Goal: Task Accomplishment & Management: Manage account settings

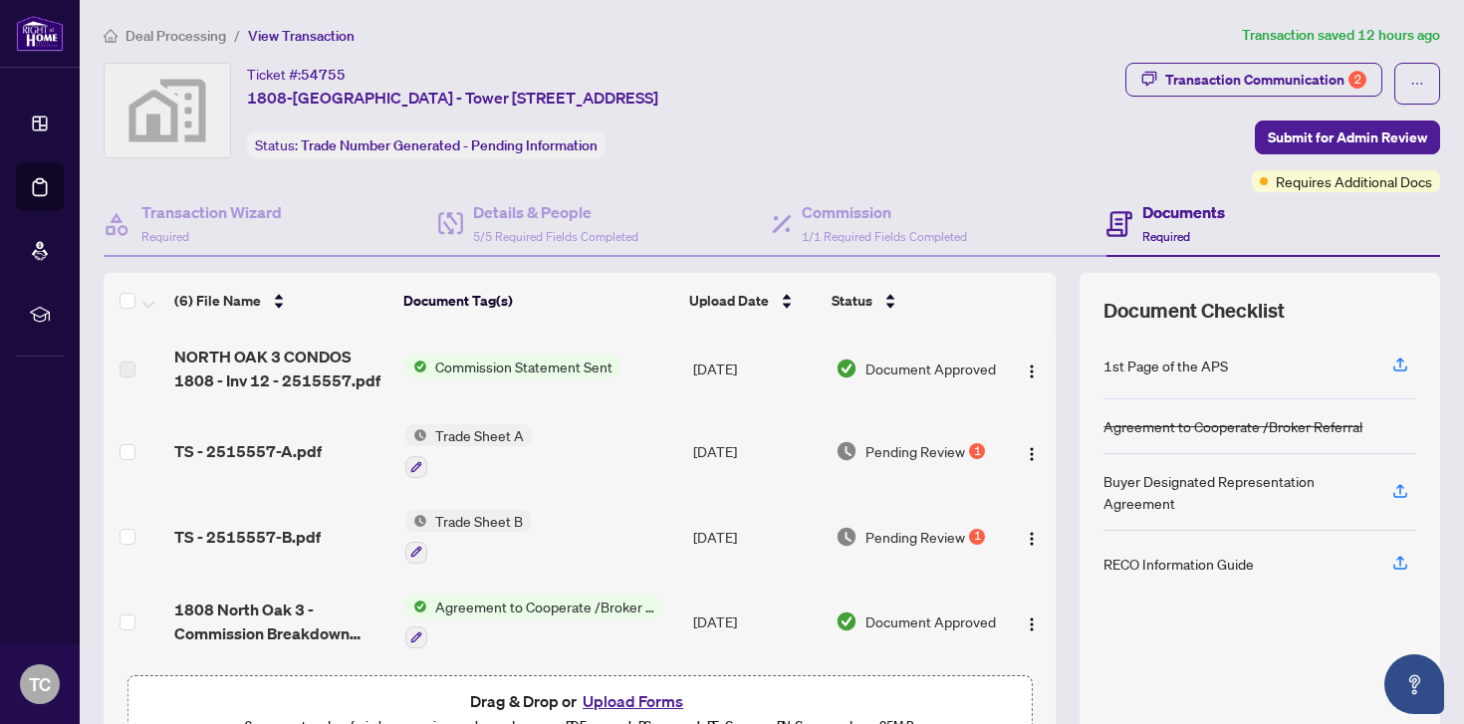
click at [879, 436] on td "Pending Review 1" at bounding box center [916, 451] width 178 height 86
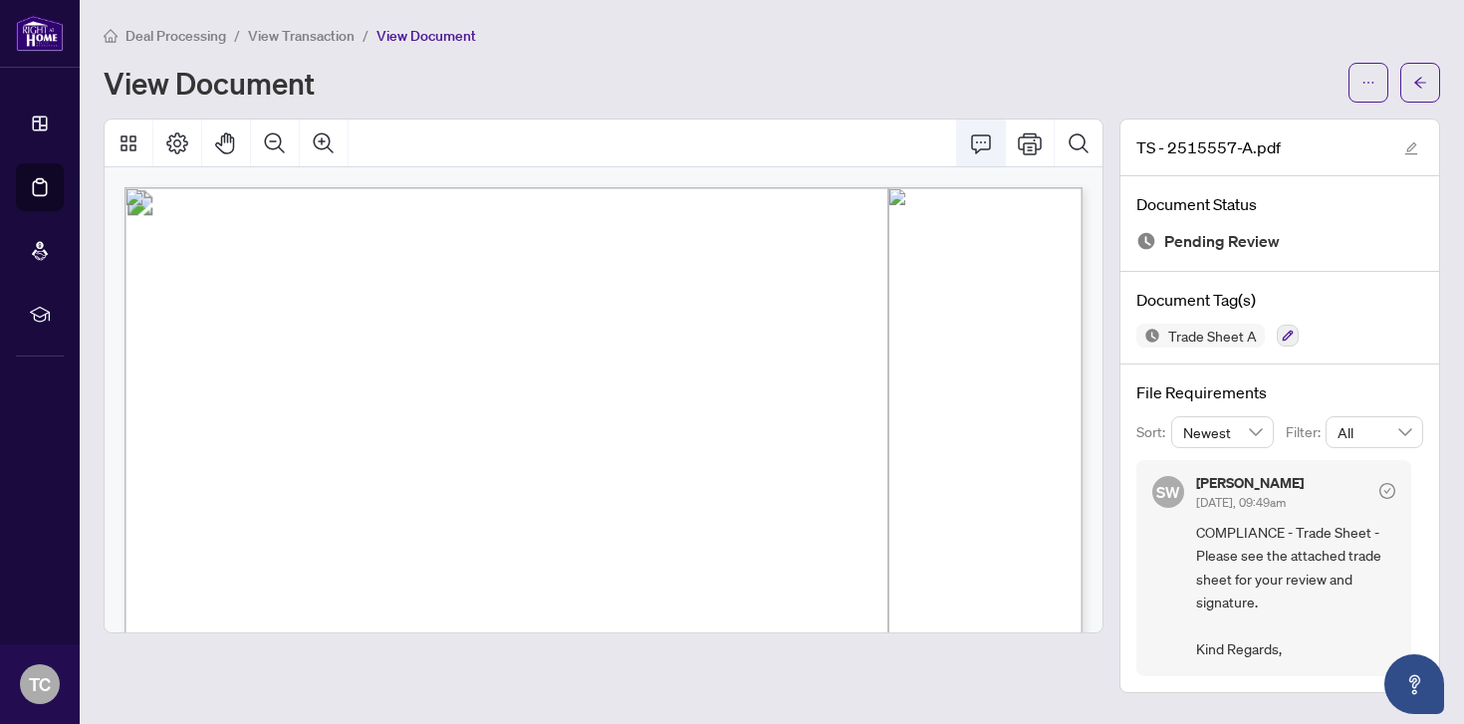
click at [974, 134] on icon "Comment" at bounding box center [981, 143] width 20 height 19
click at [979, 131] on icon "Comment" at bounding box center [981, 143] width 24 height 24
click at [1365, 76] on icon "ellipsis" at bounding box center [1368, 83] width 14 height 14
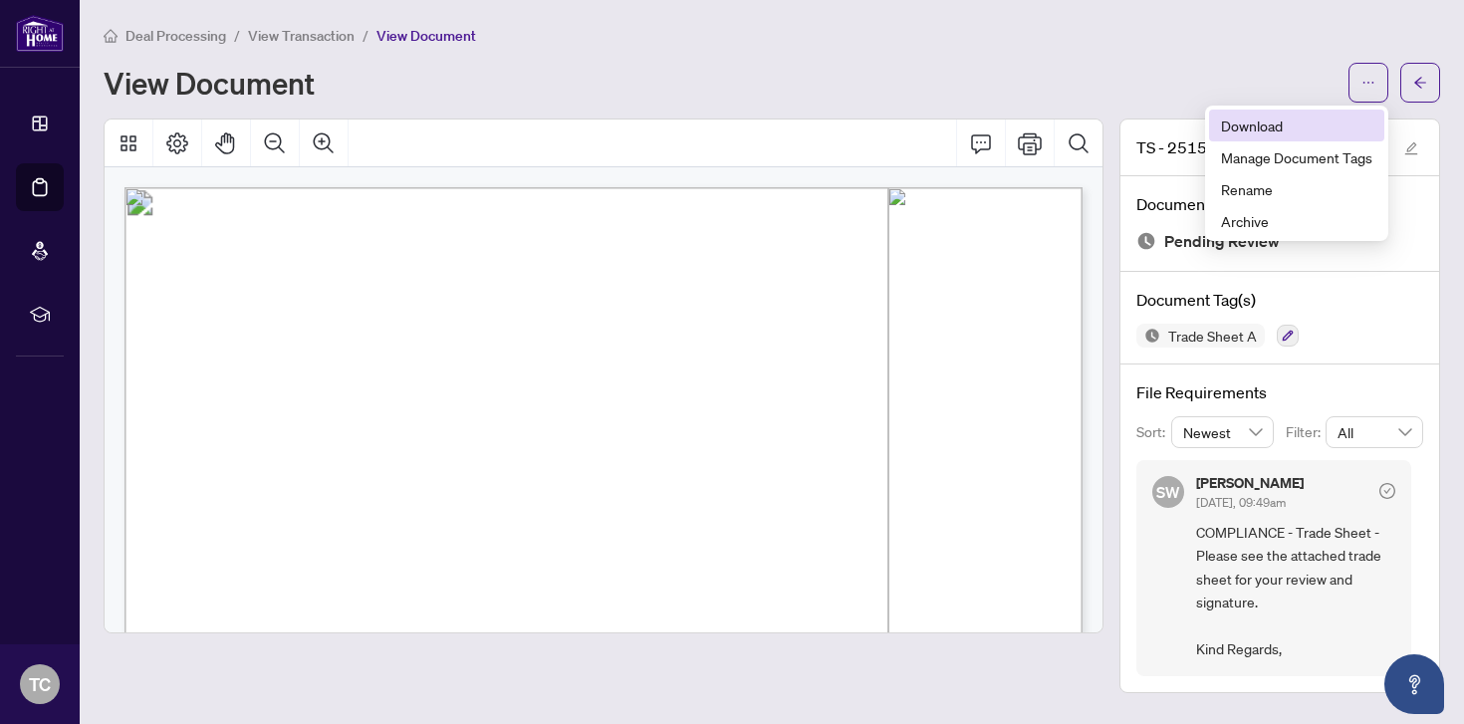
click at [1284, 124] on span "Download" at bounding box center [1296, 125] width 151 height 22
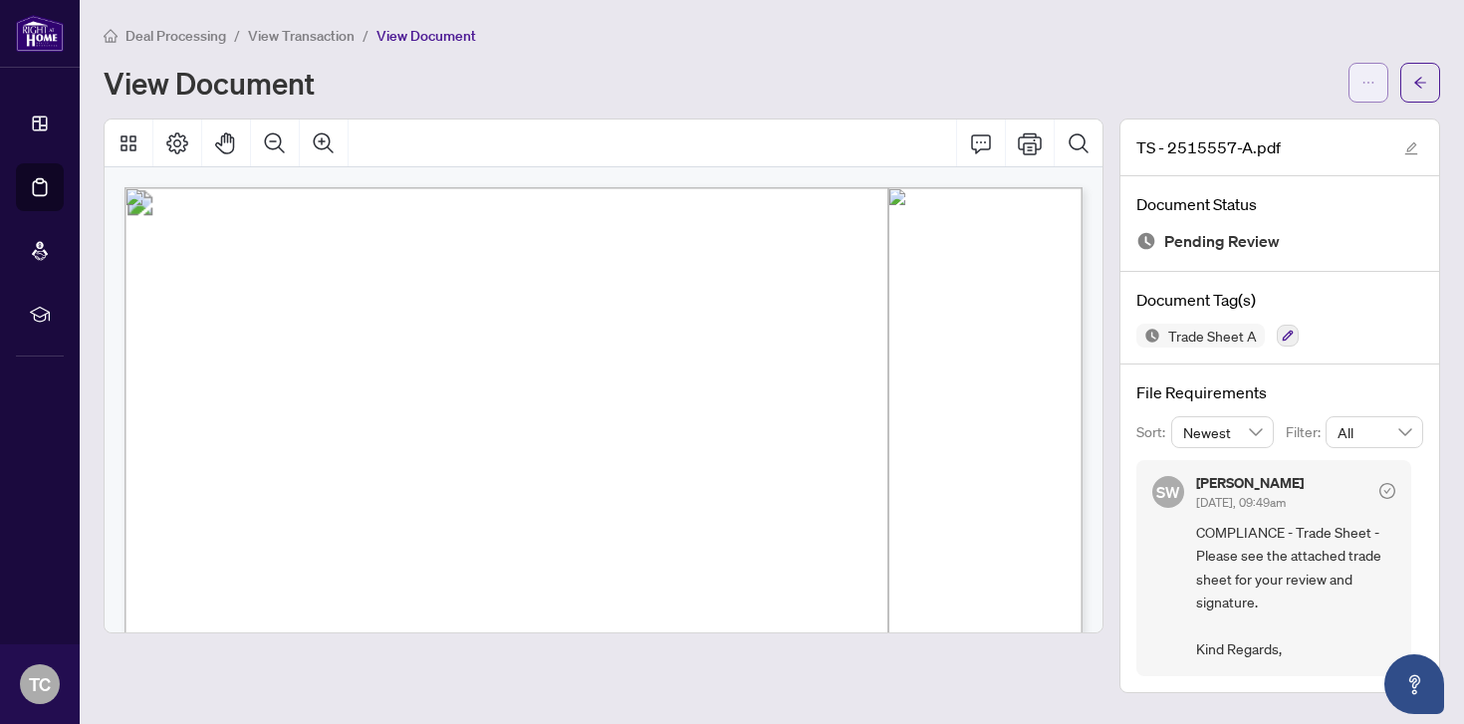
click at [1374, 78] on button "button" at bounding box center [1368, 83] width 40 height 40
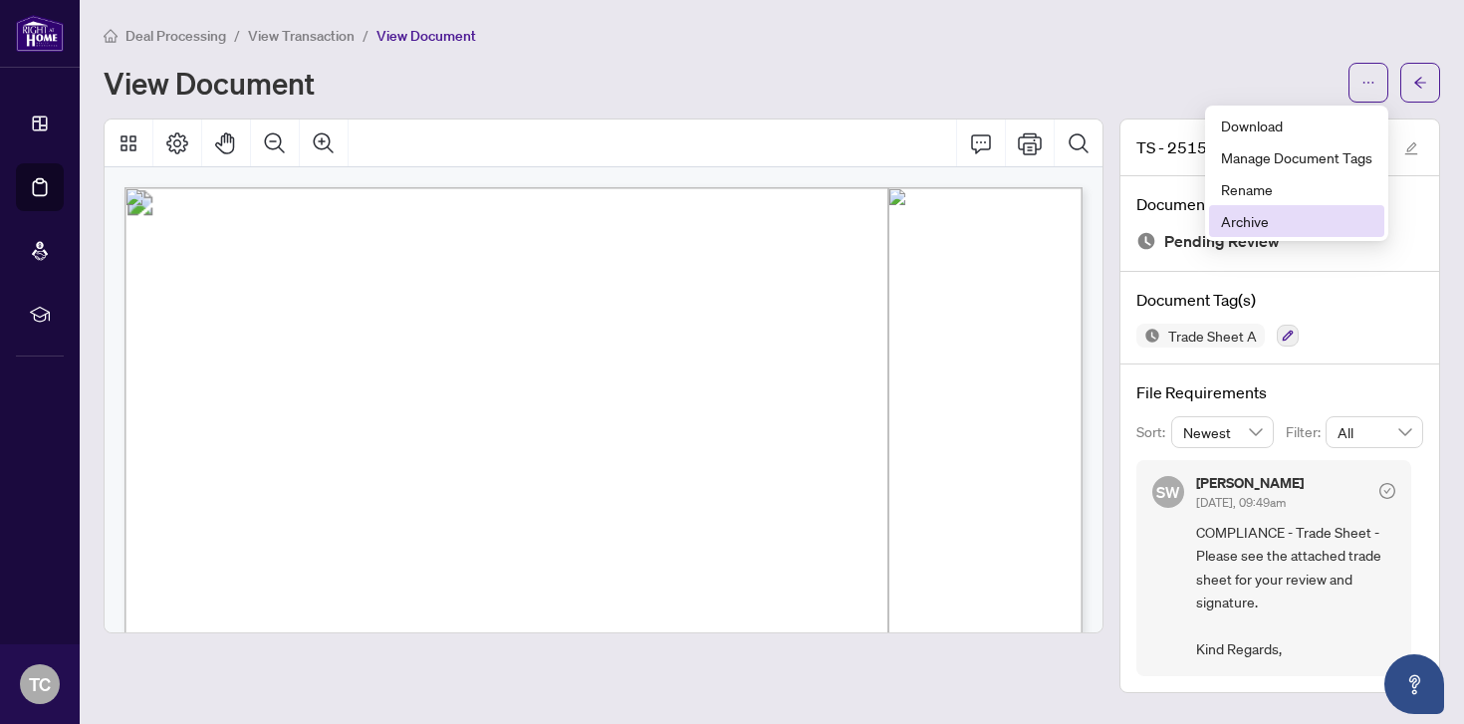
click at [1244, 214] on span "Archive" at bounding box center [1296, 221] width 151 height 22
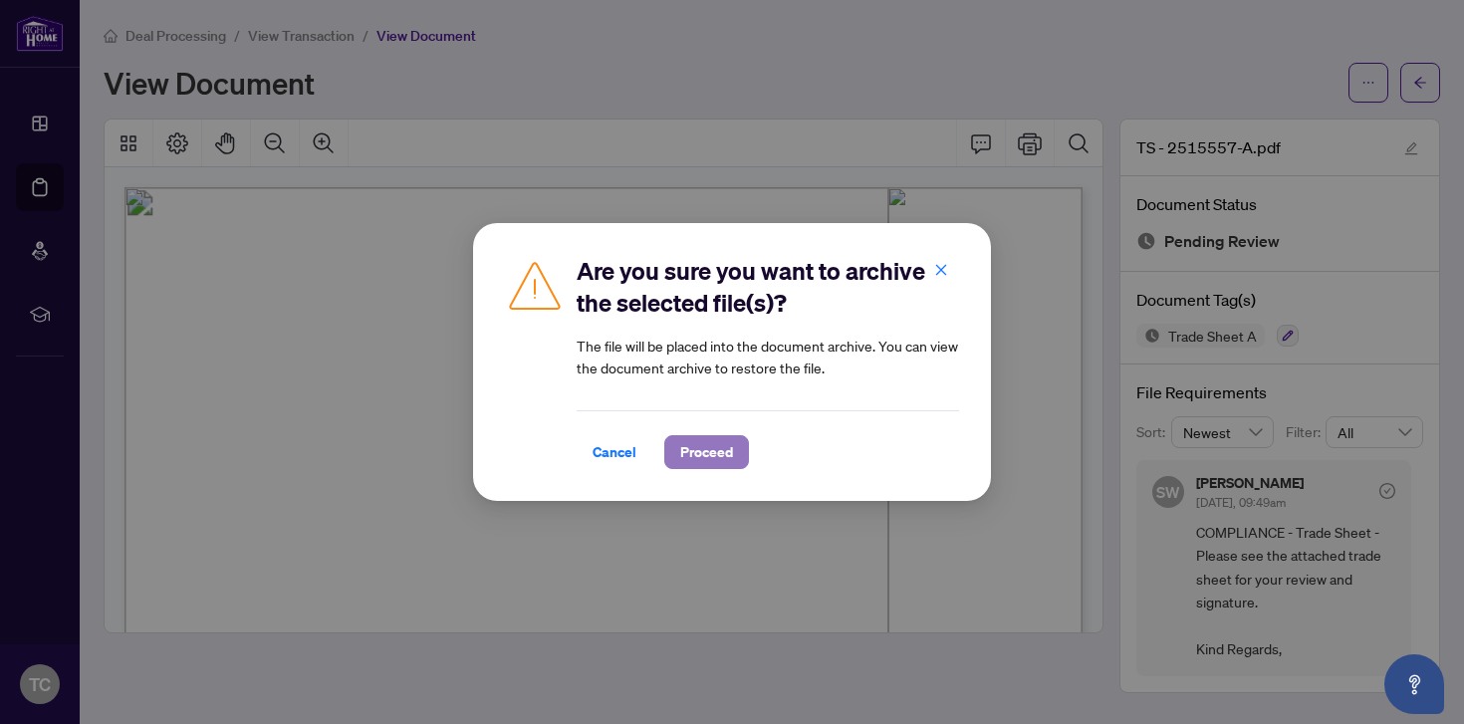
click at [713, 442] on span "Proceed" at bounding box center [706, 452] width 53 height 32
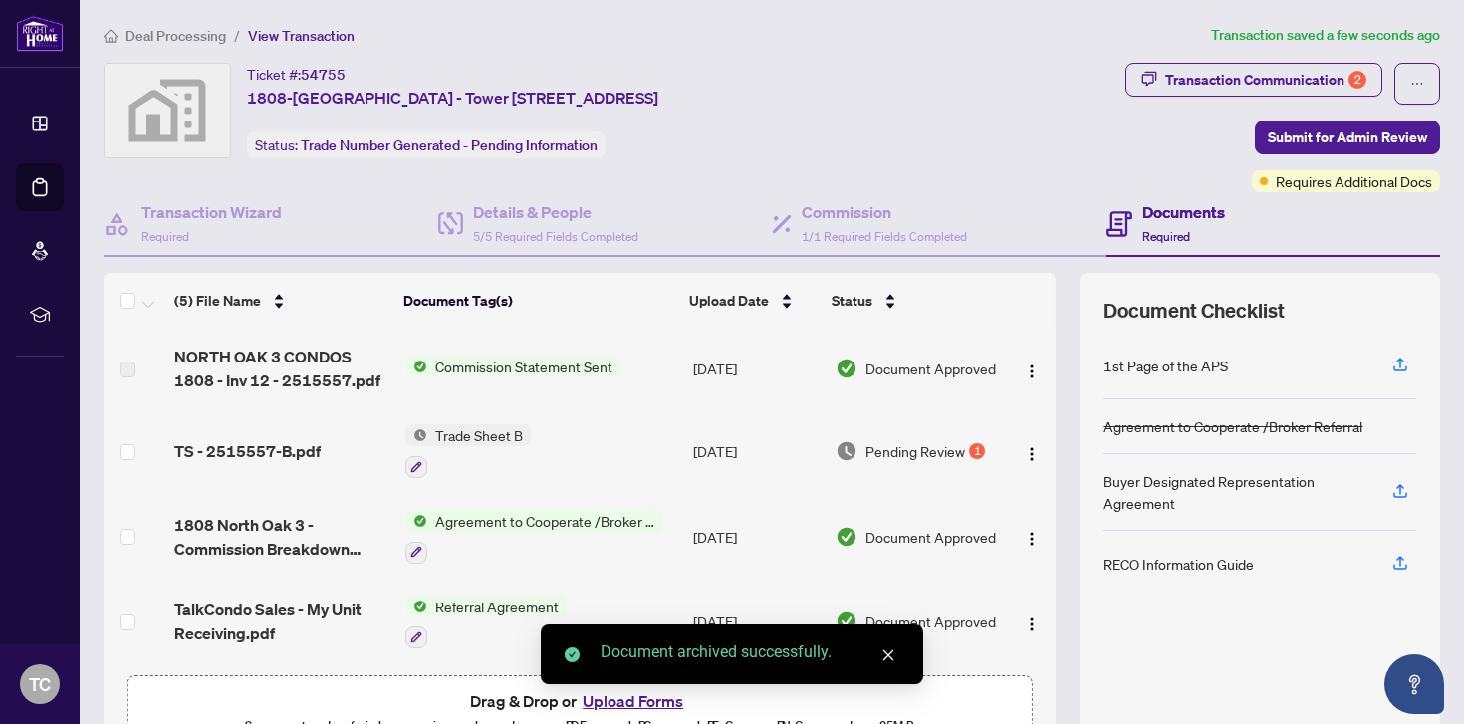
scroll to position [58, 0]
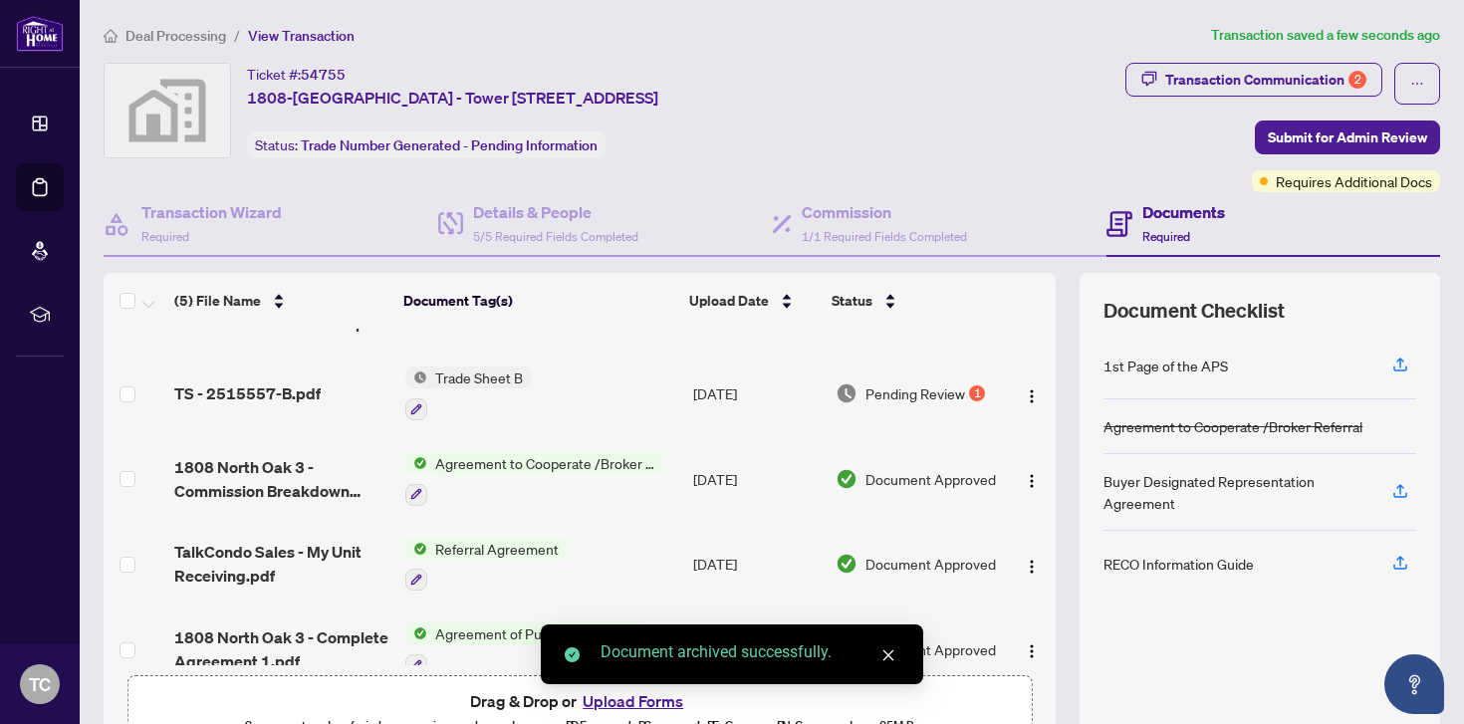
click at [607, 684] on div "Document archived successfully." at bounding box center [732, 654] width 382 height 60
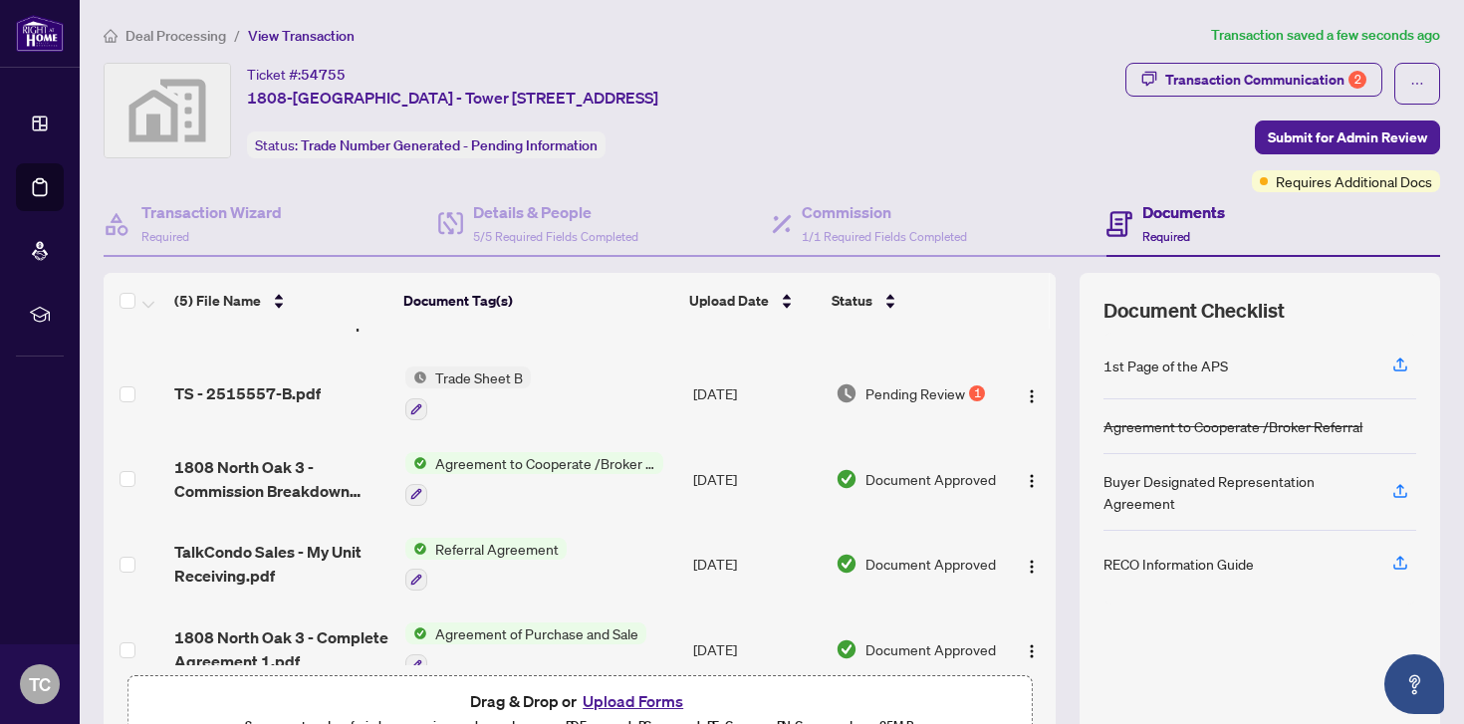
click at [627, 703] on button "Upload Forms" at bounding box center [632, 701] width 113 height 26
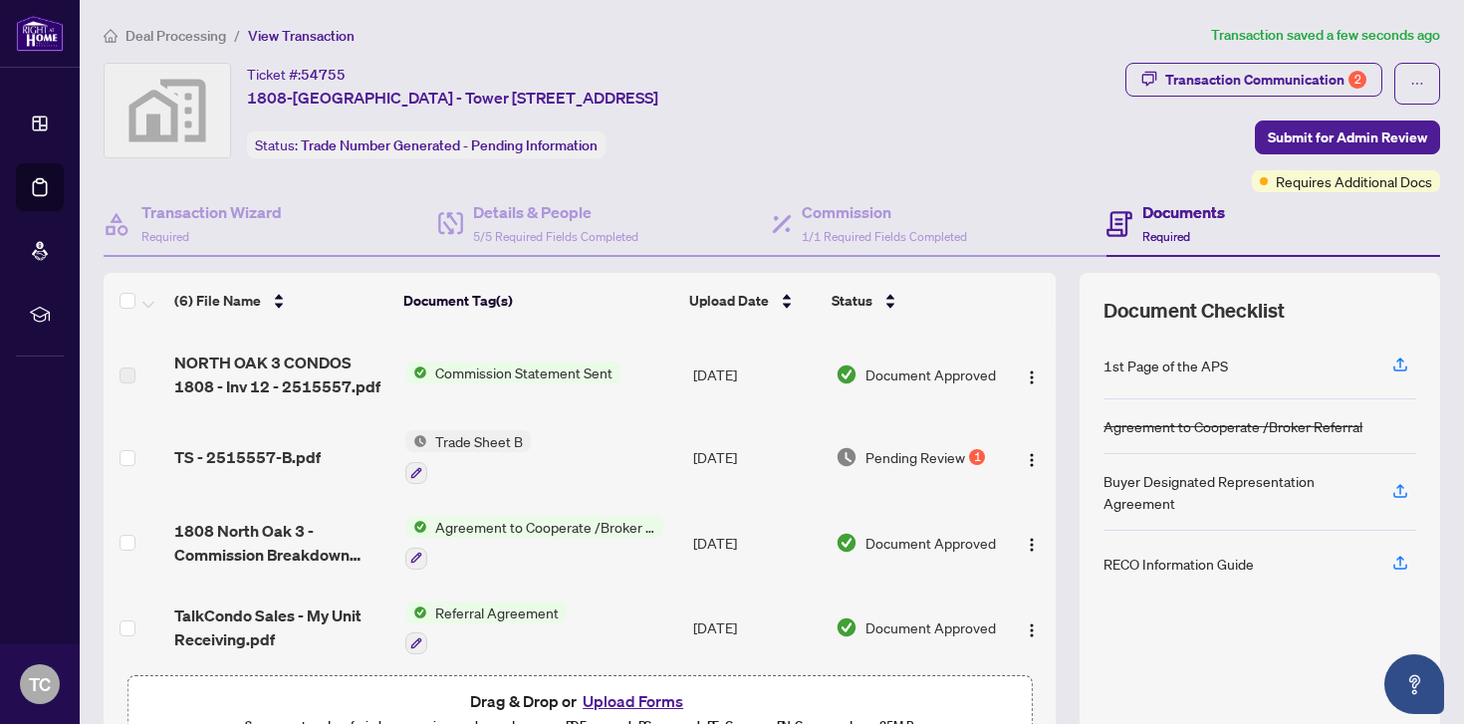
click at [299, 469] on span "TS - 2515557-B.pdf" at bounding box center [247, 457] width 146 height 24
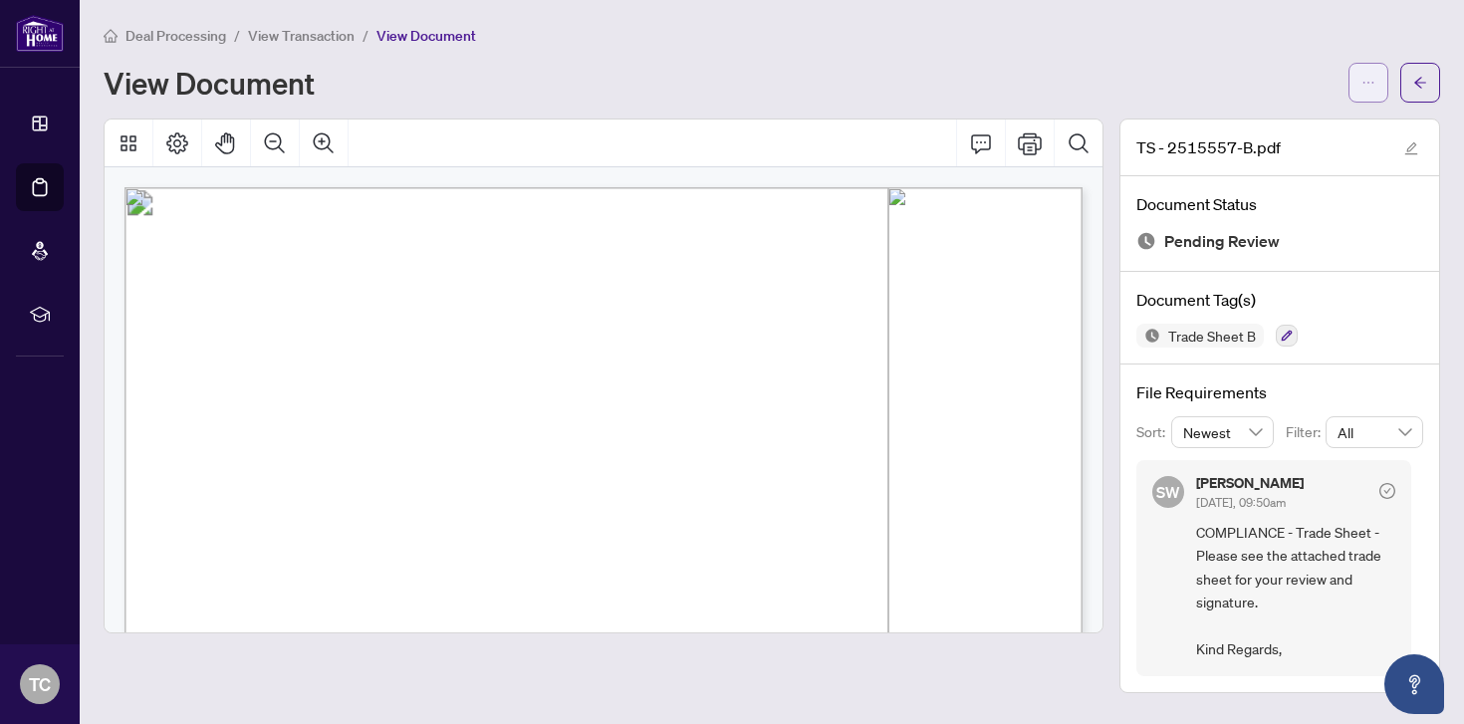
click at [1371, 88] on span "button" at bounding box center [1368, 83] width 14 height 32
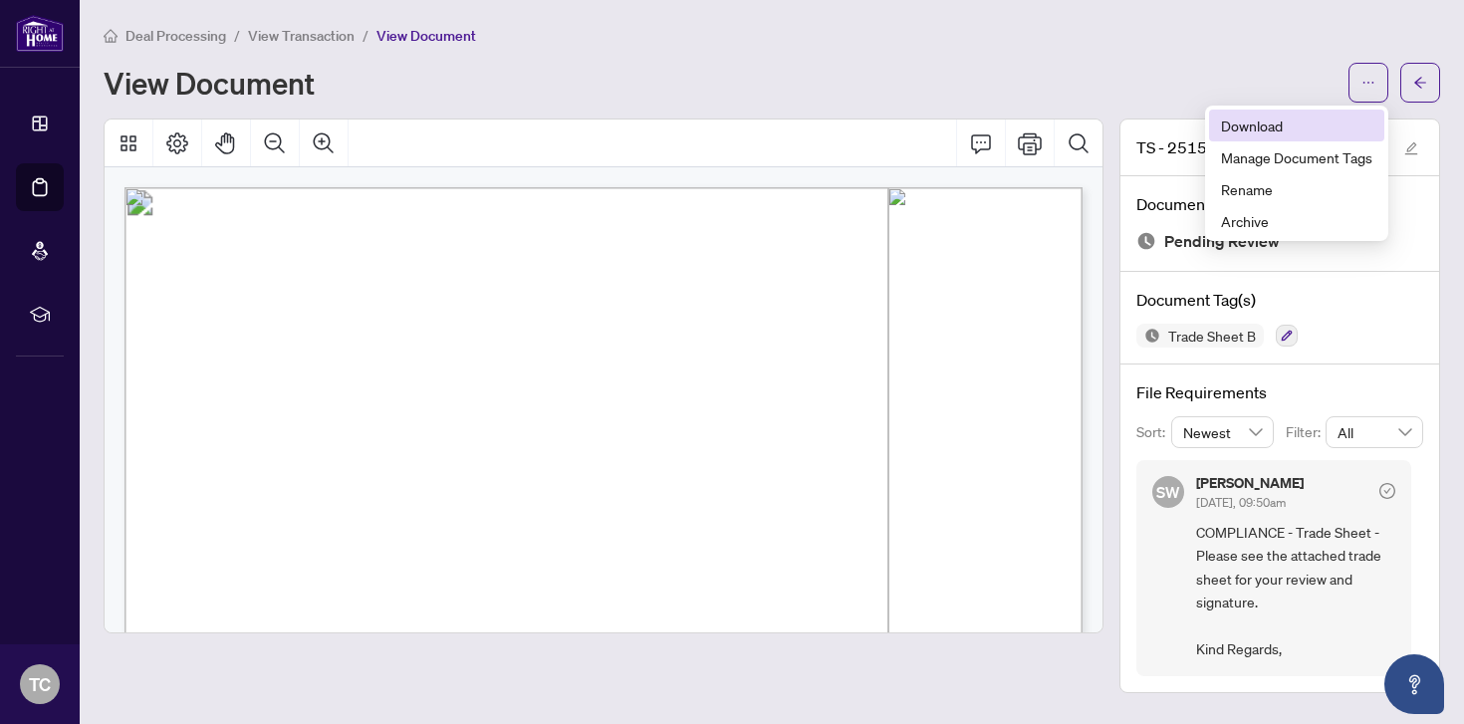
click at [1290, 124] on span "Download" at bounding box center [1296, 125] width 151 height 22
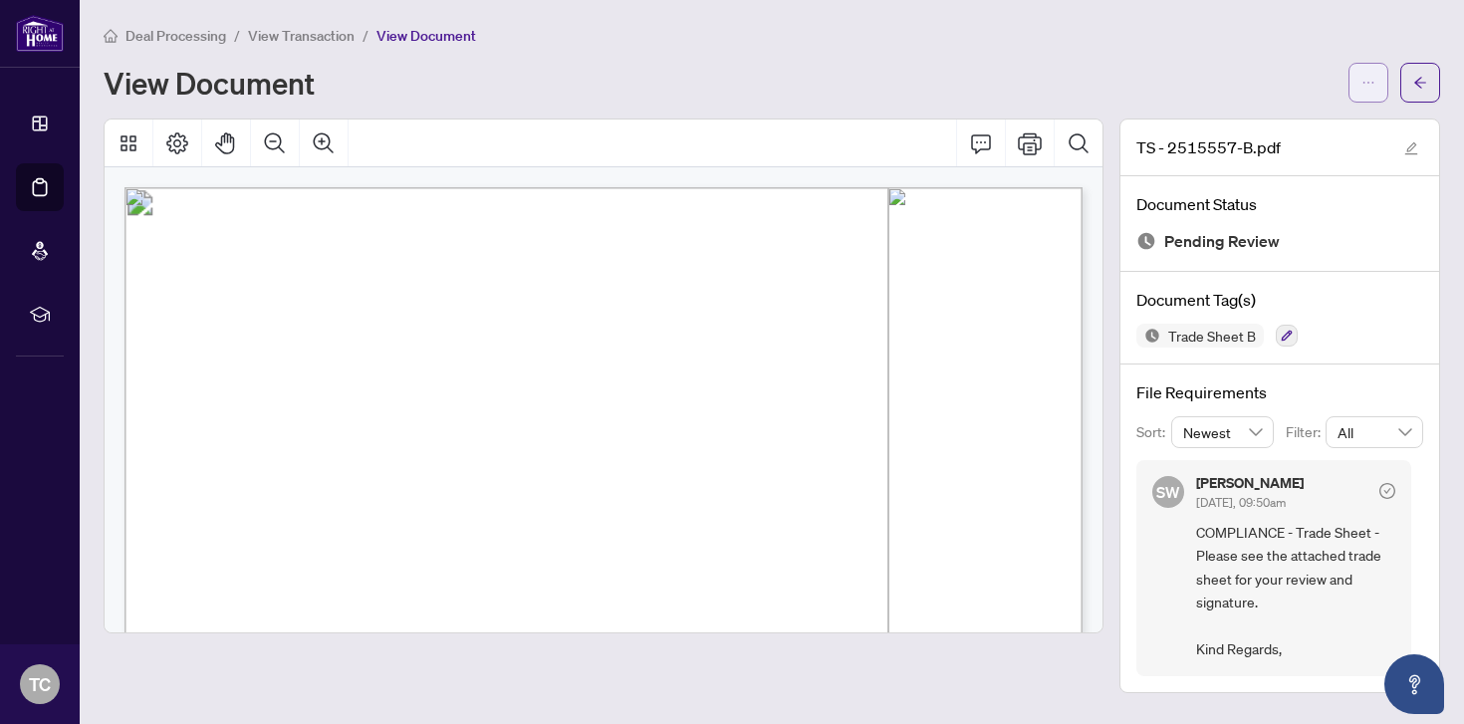
click at [1370, 72] on span "button" at bounding box center [1368, 83] width 14 height 32
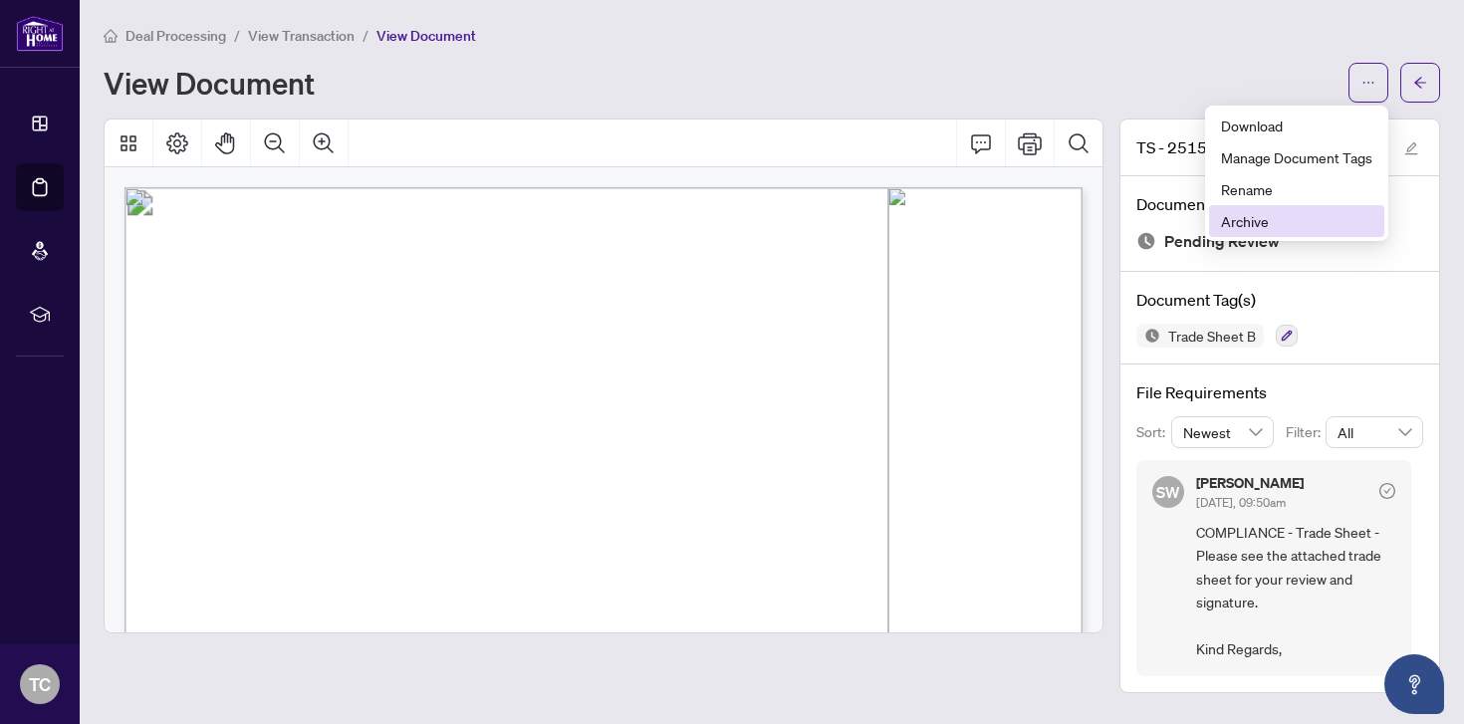
click at [1256, 230] on span "Archive" at bounding box center [1296, 221] width 151 height 22
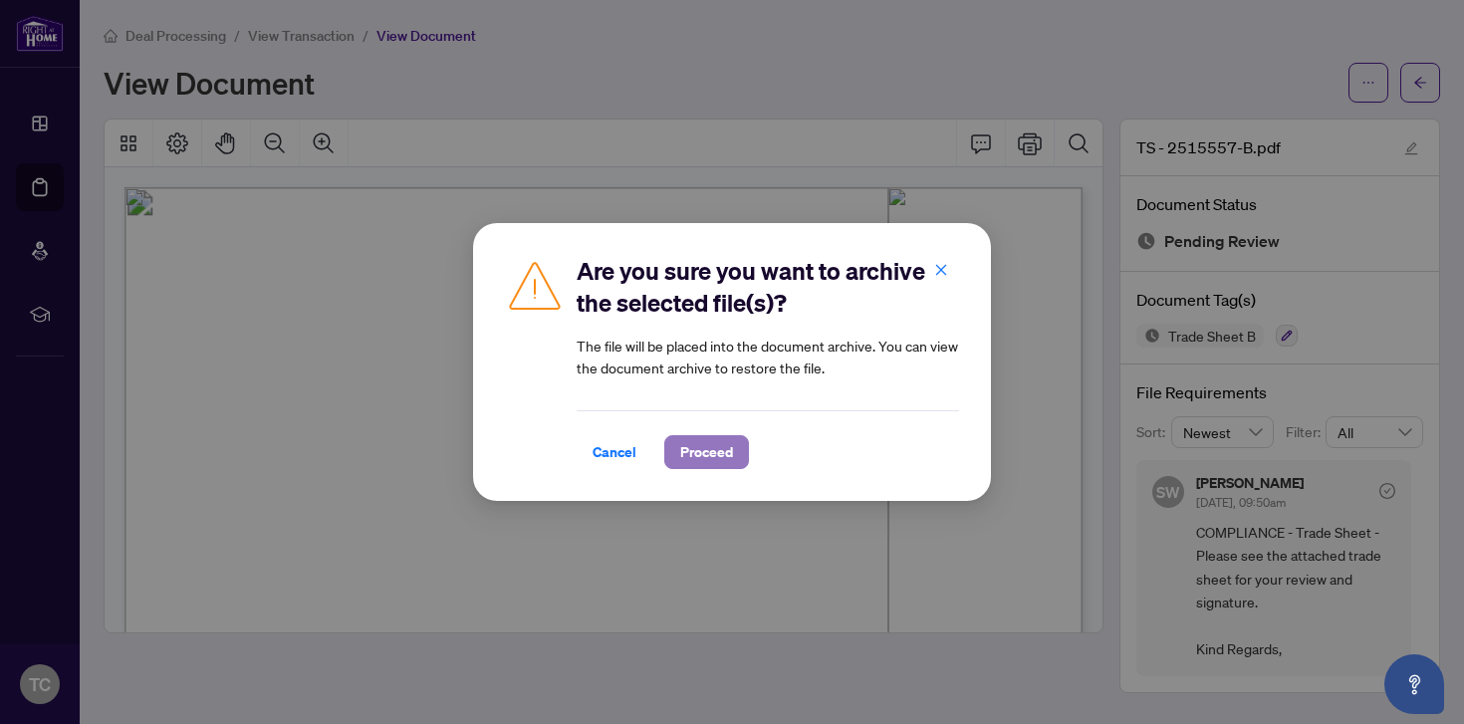
click at [701, 446] on span "Proceed" at bounding box center [706, 452] width 53 height 32
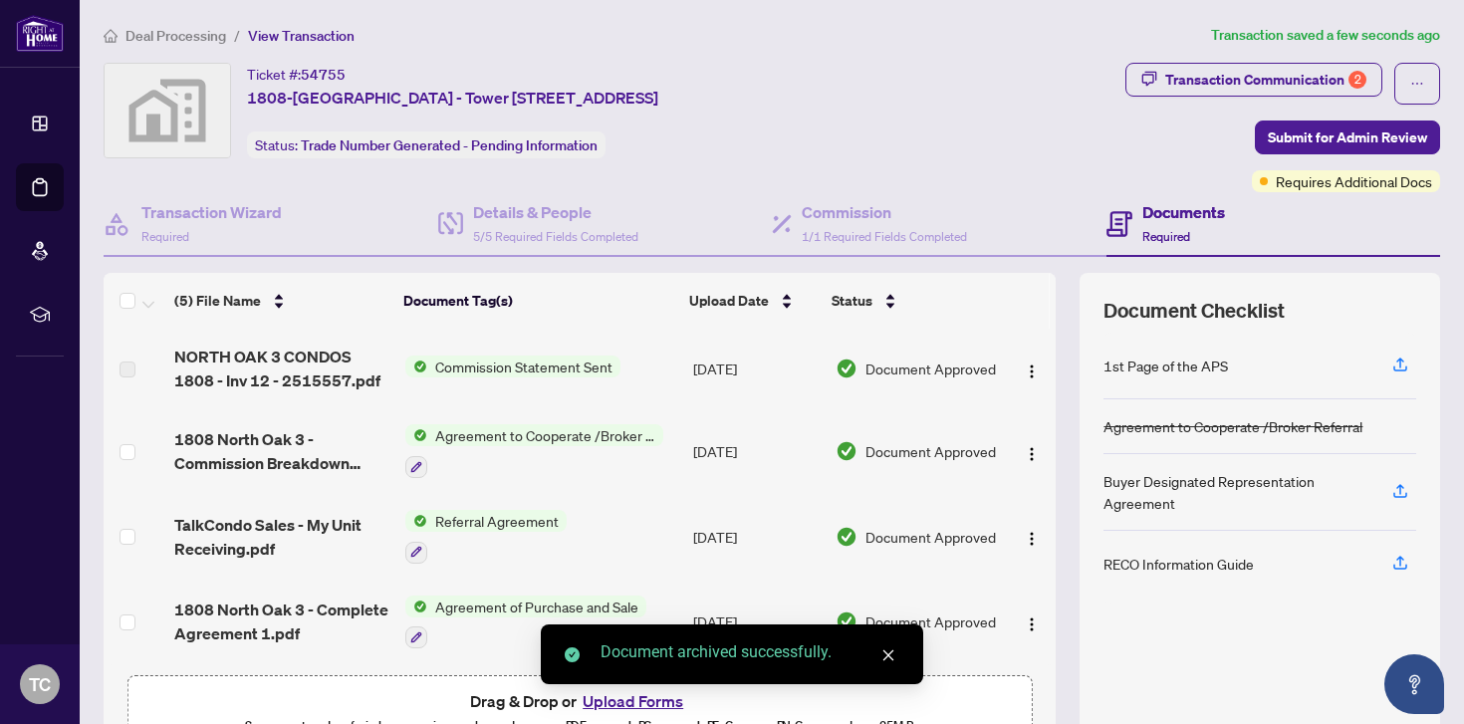
scroll to position [82, 0]
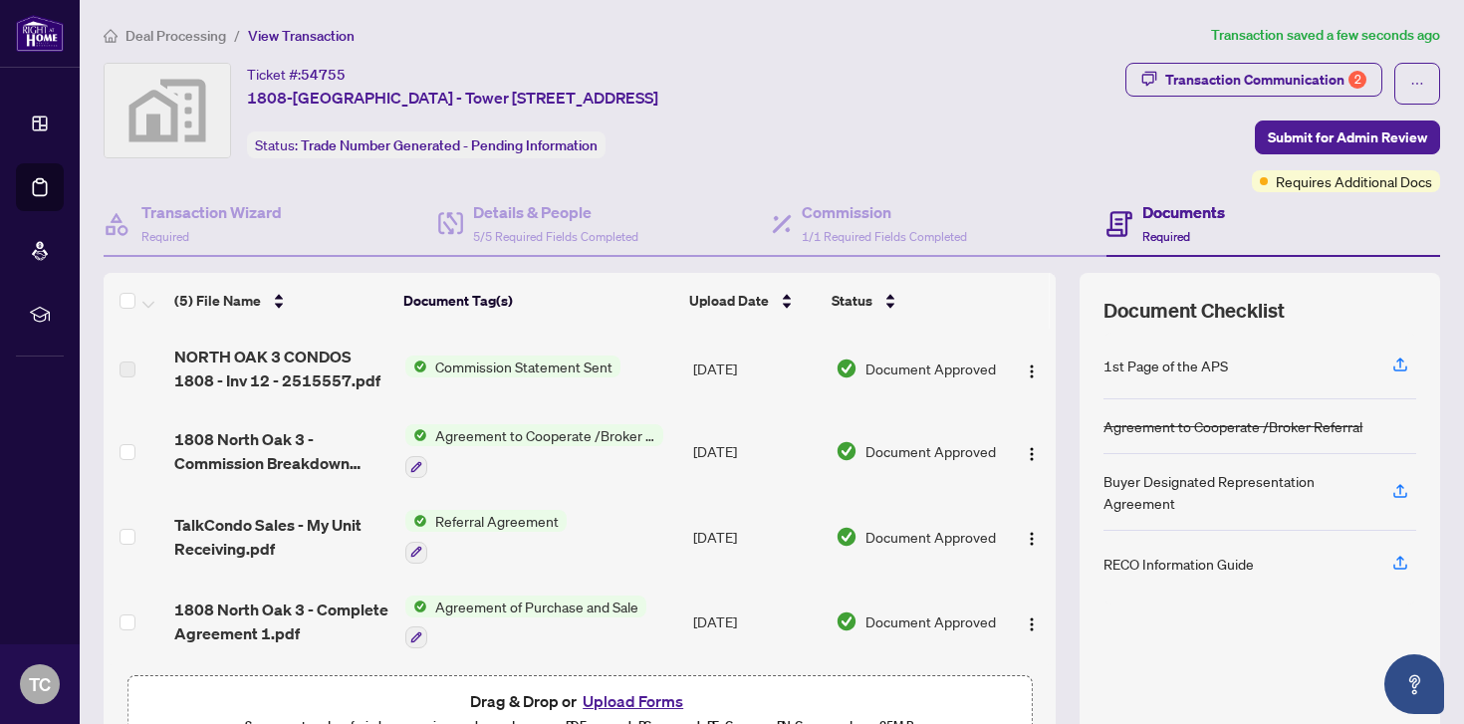
click at [619, 696] on button "Upload Forms" at bounding box center [632, 701] width 113 height 26
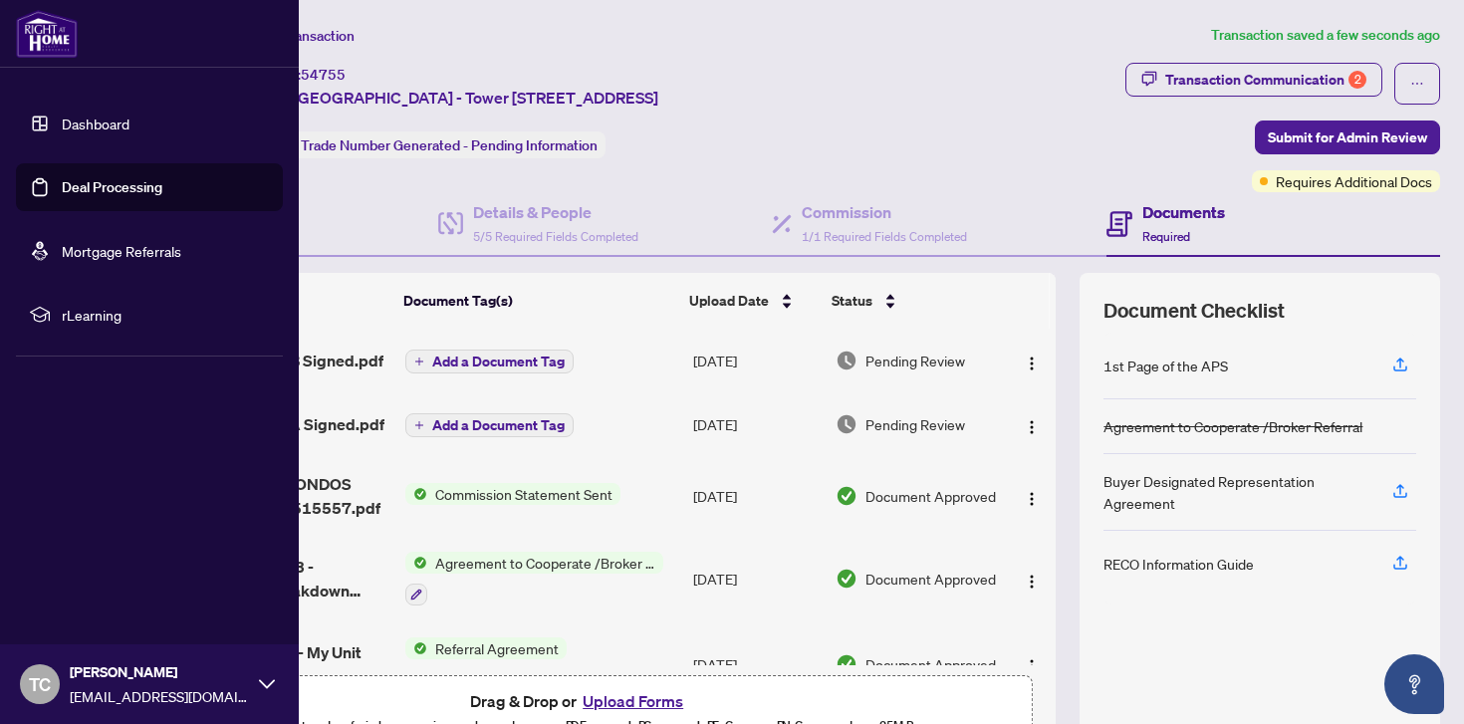
click at [62, 125] on link "Dashboard" at bounding box center [96, 123] width 68 height 18
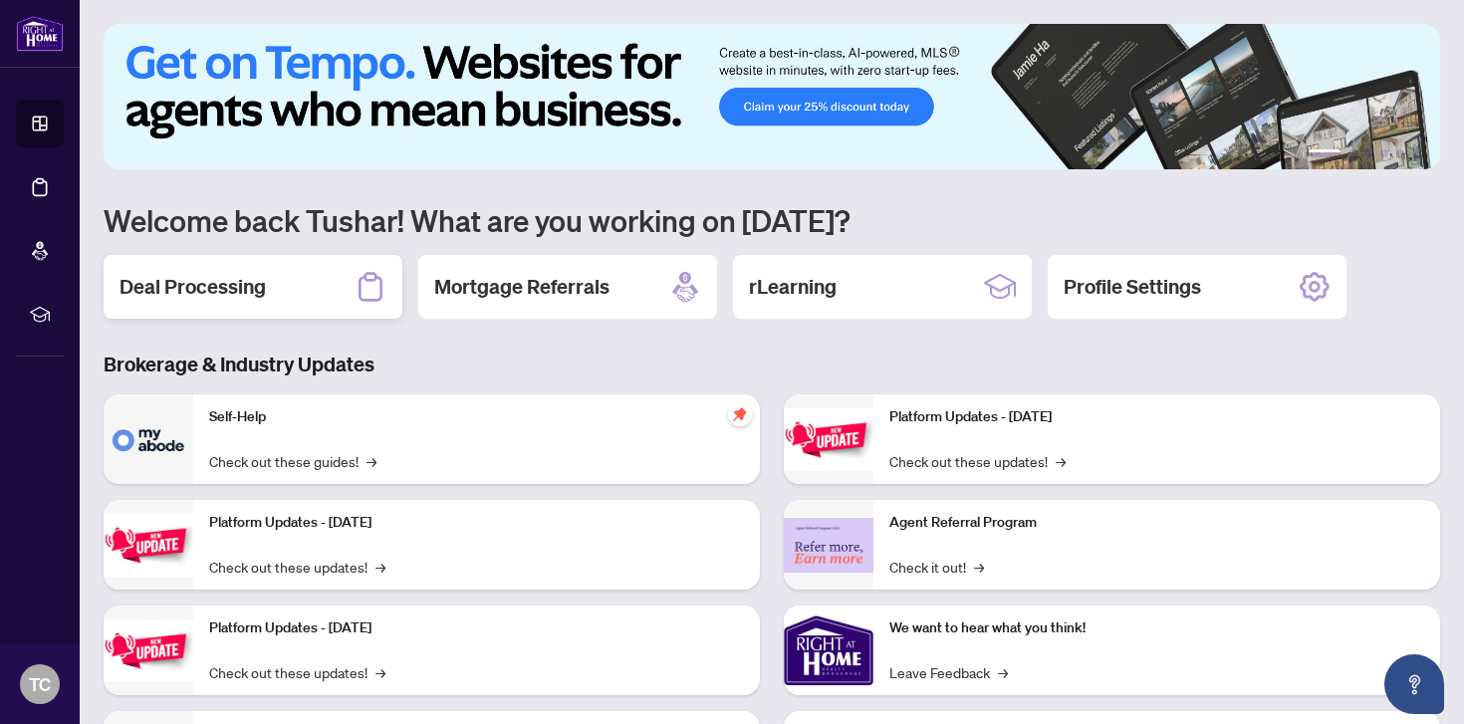
click at [258, 263] on div "Deal Processing" at bounding box center [253, 287] width 299 height 64
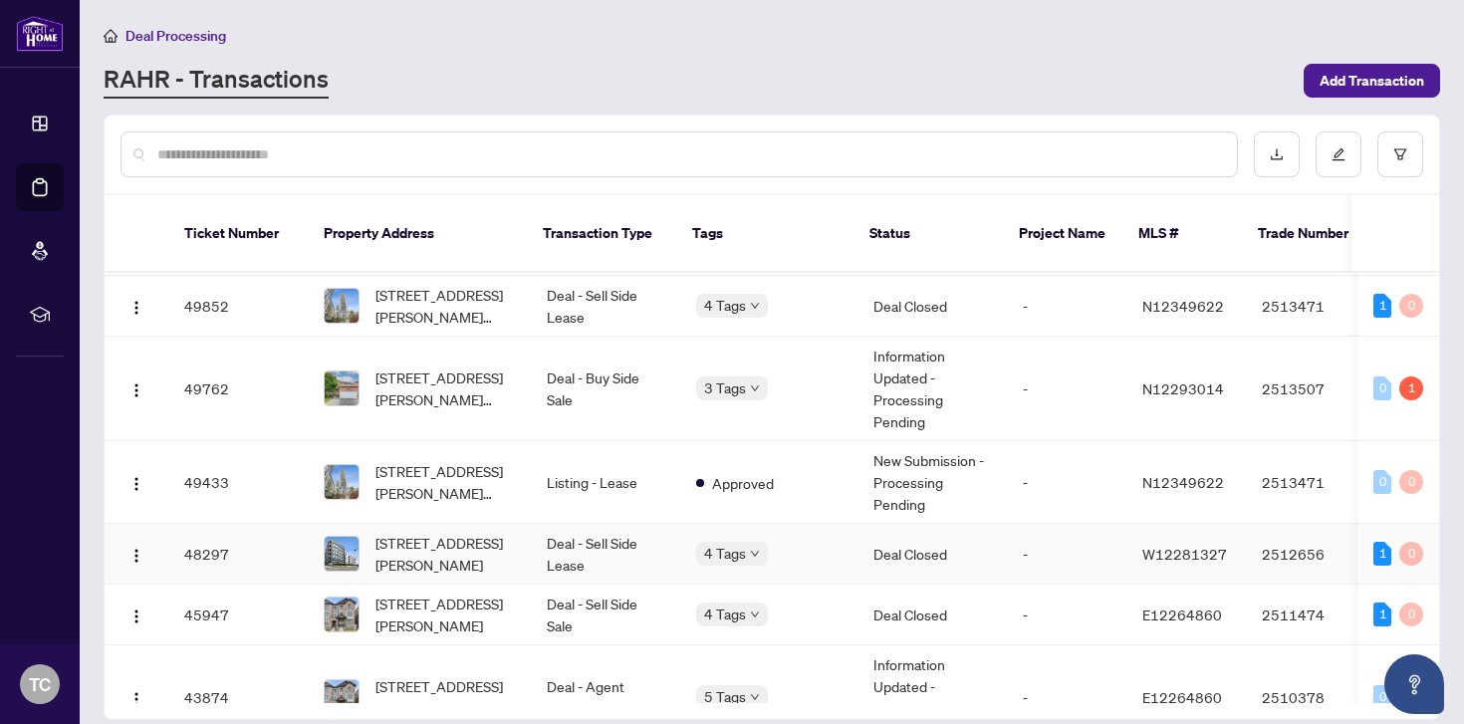
scroll to position [173, 0]
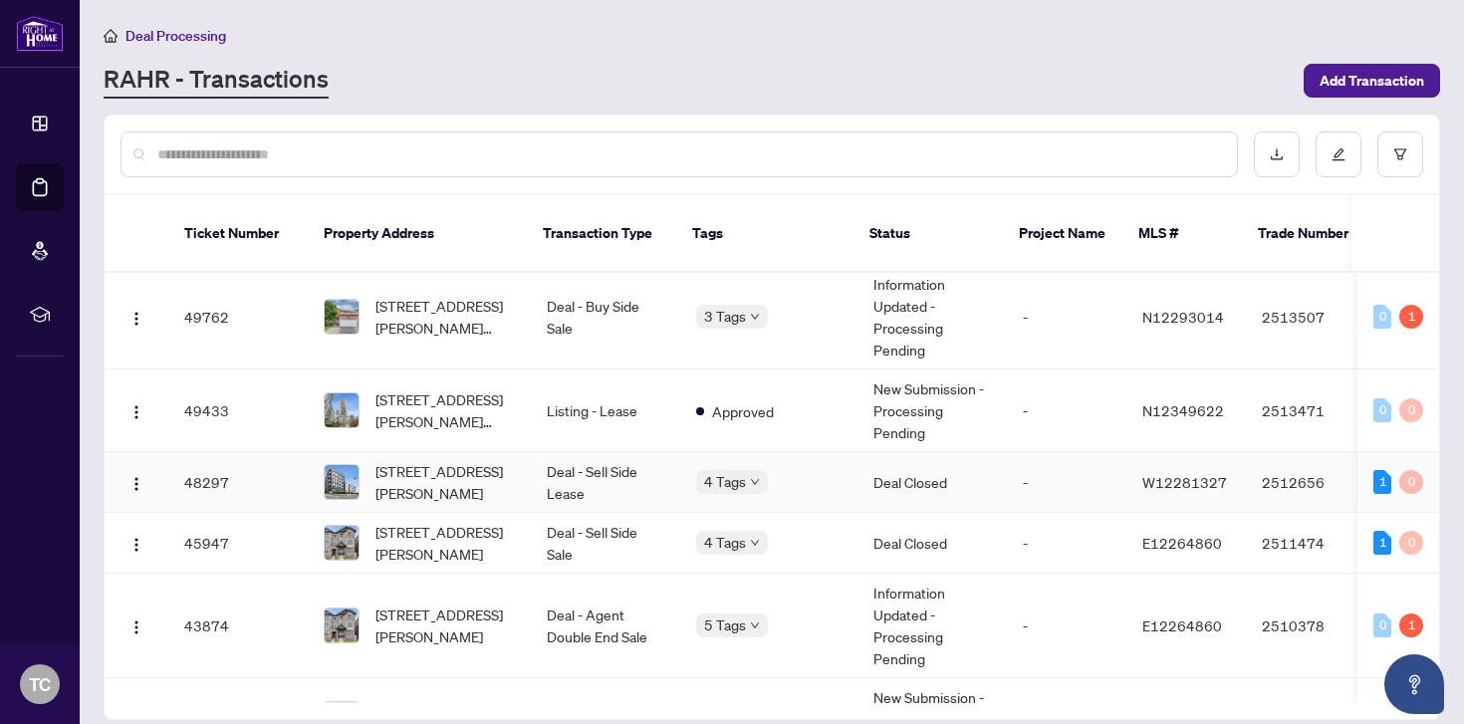
click at [581, 473] on td "Deal - Sell Side Lease" at bounding box center [605, 482] width 149 height 61
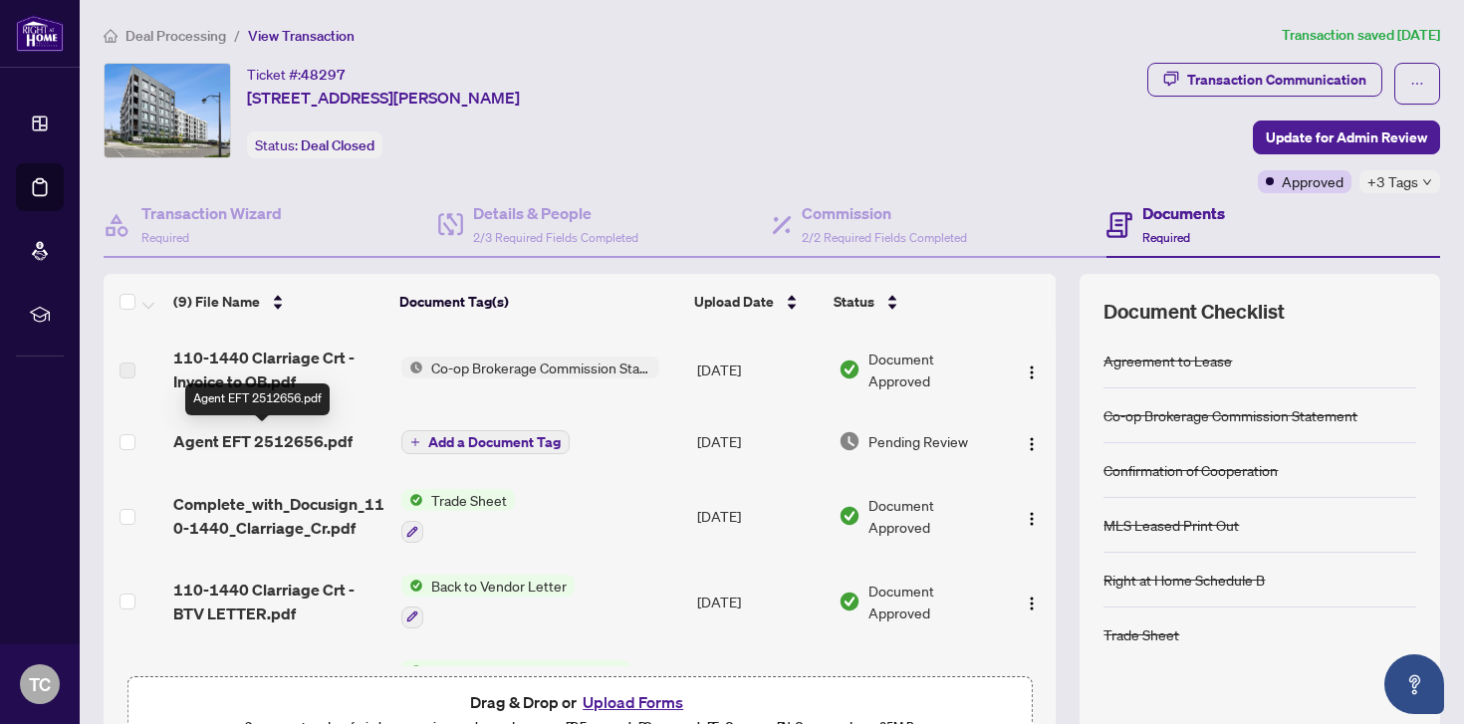
click at [298, 437] on span "Agent EFT 2512656.pdf" at bounding box center [262, 441] width 179 height 24
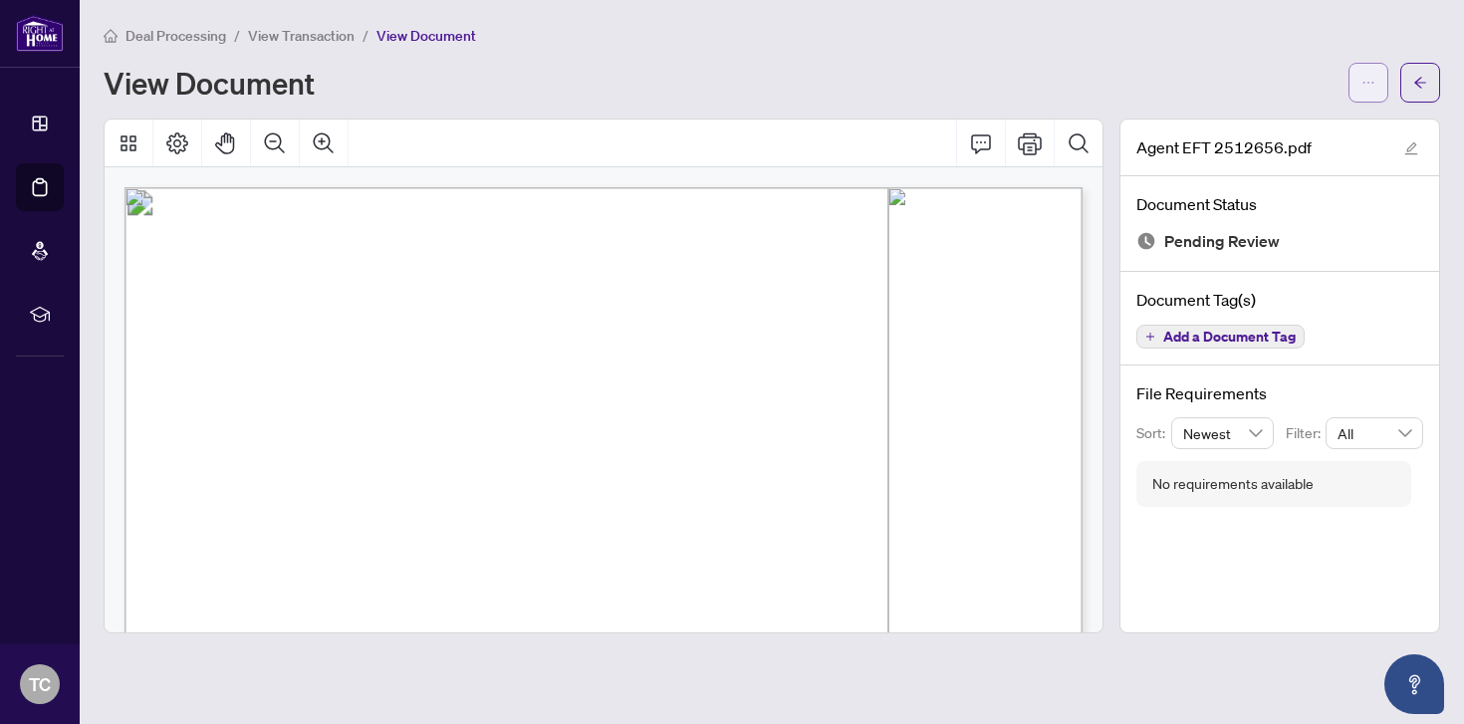
click at [1357, 90] on button "button" at bounding box center [1368, 83] width 40 height 40
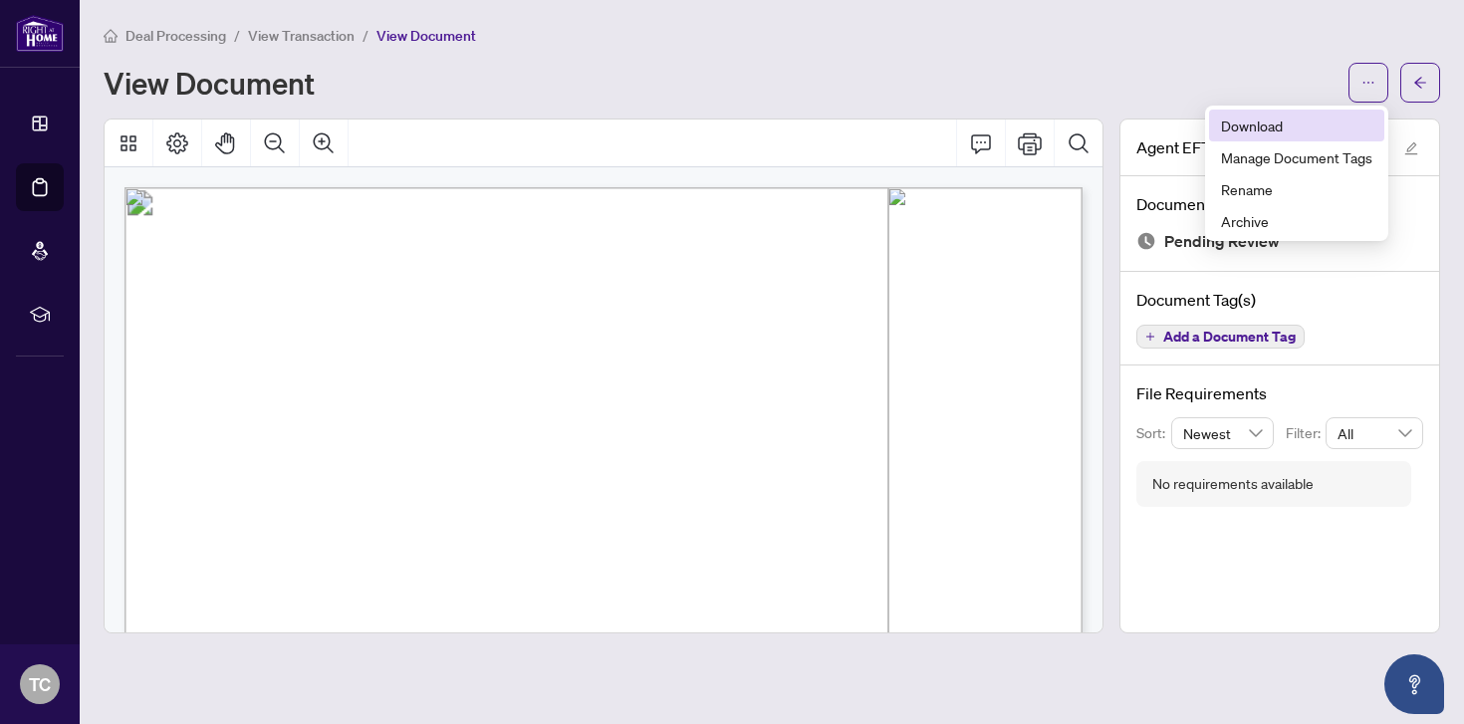
click at [1304, 129] on span "Download" at bounding box center [1296, 125] width 151 height 22
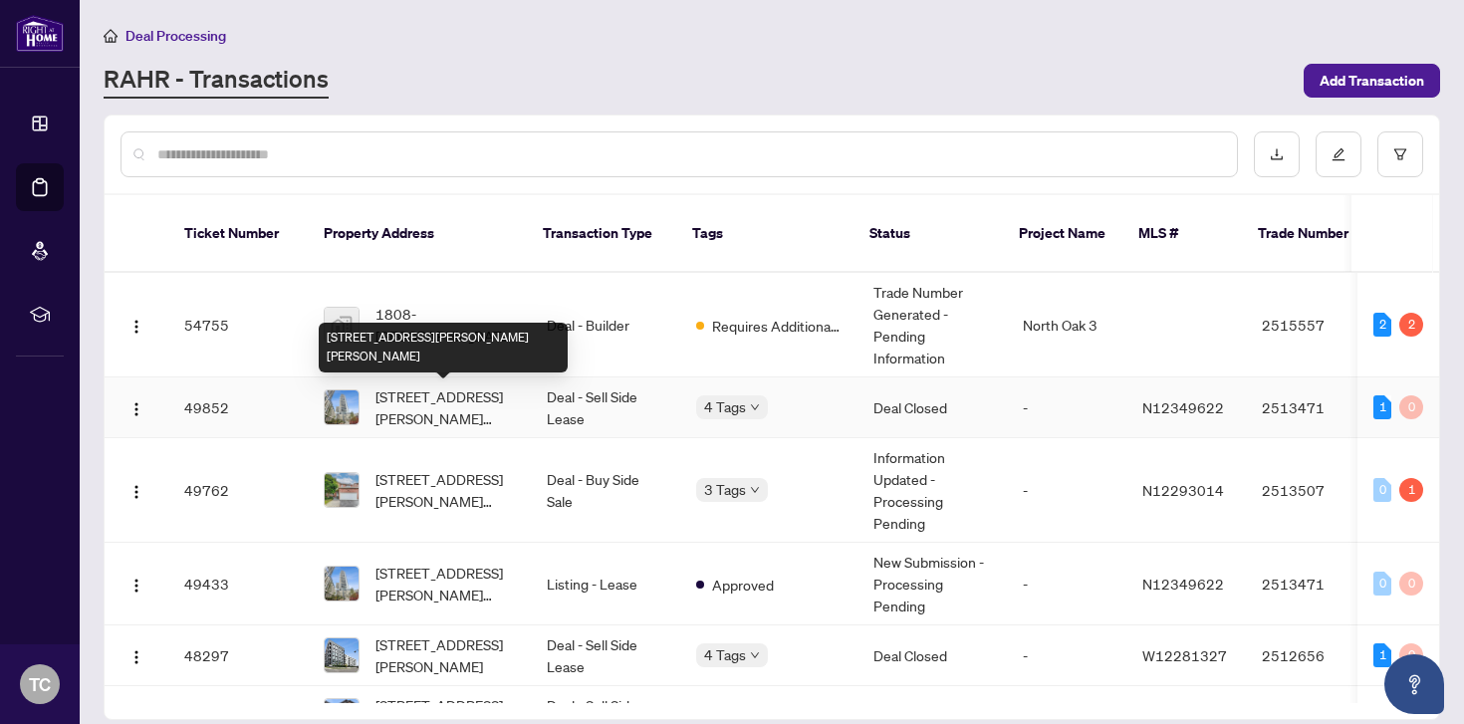
click at [483, 396] on span "[STREET_ADDRESS][PERSON_NAME][PERSON_NAME]" at bounding box center [444, 407] width 139 height 44
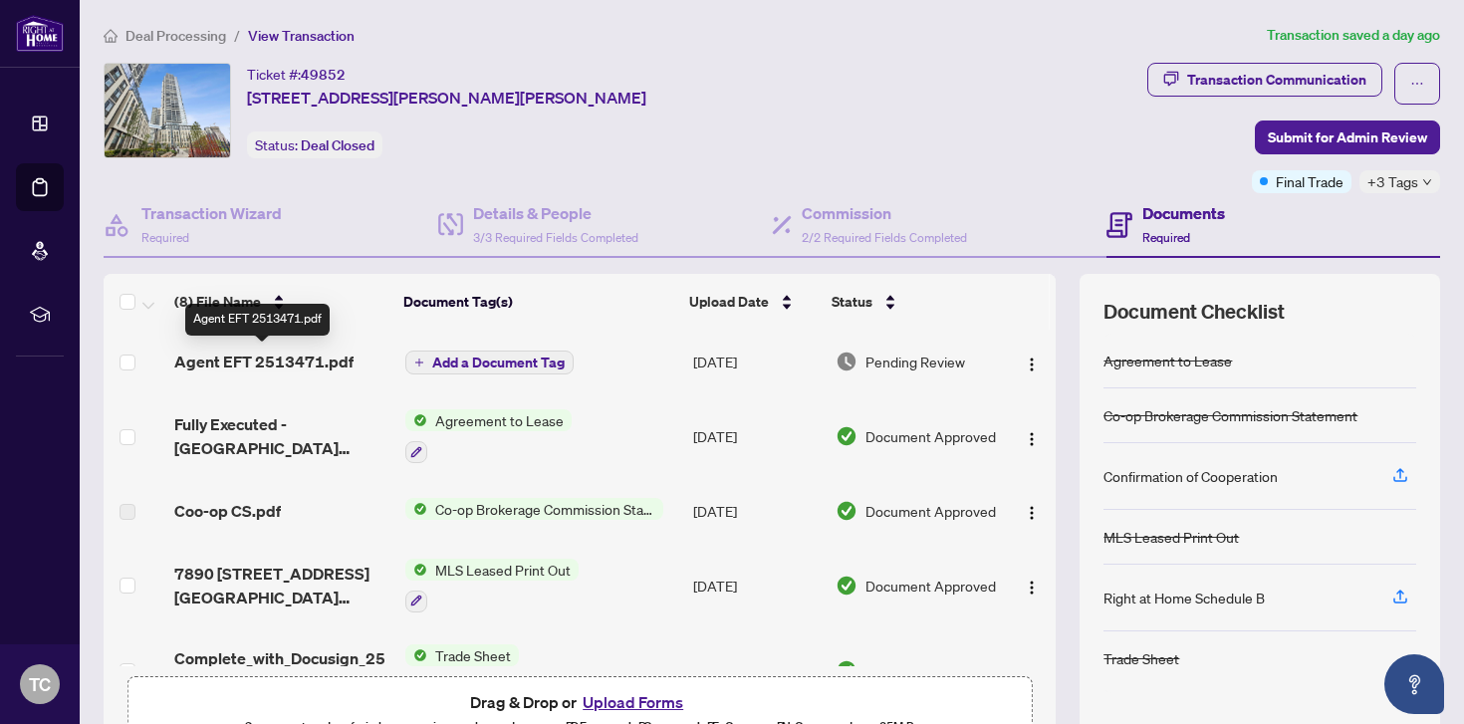
click at [302, 355] on span "Agent EFT 2513471.pdf" at bounding box center [263, 361] width 179 height 24
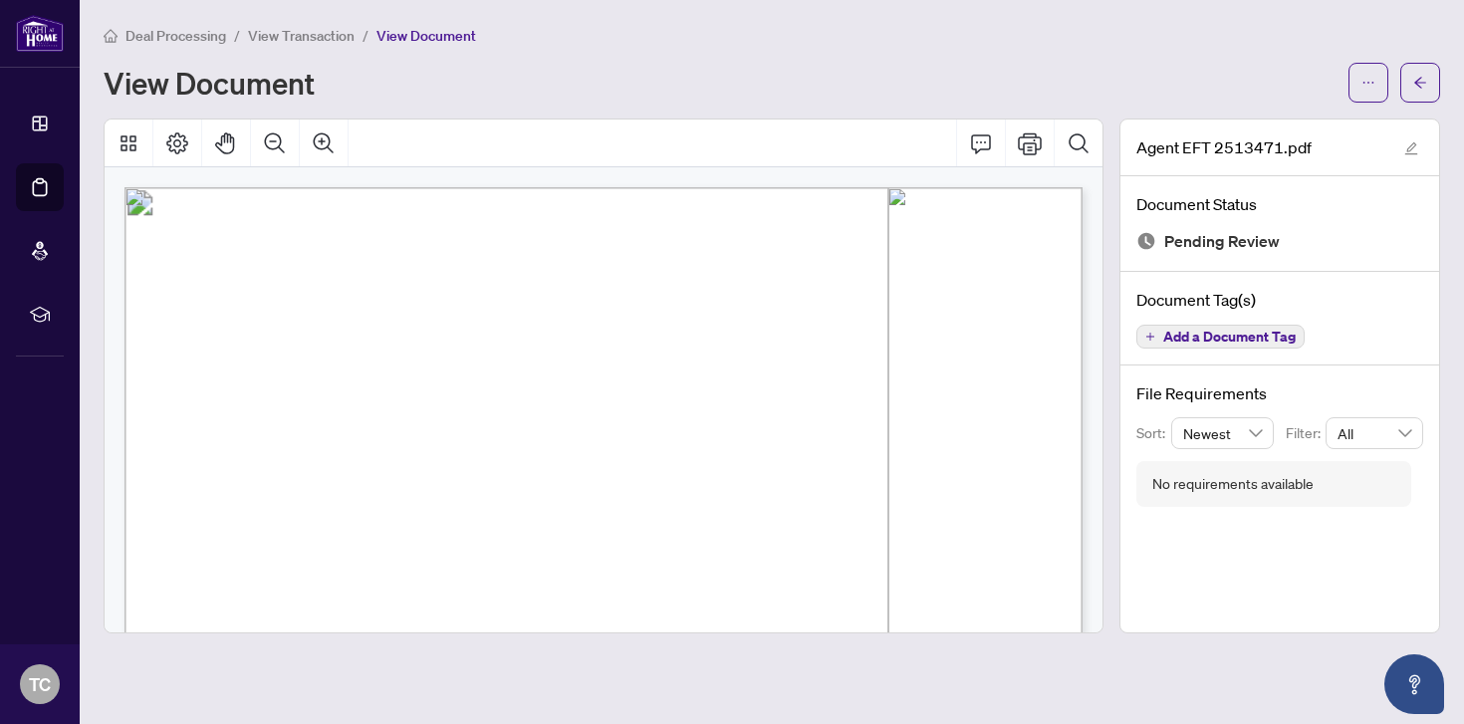
drag, startPoint x: 268, startPoint y: 307, endPoint x: 361, endPoint y: 302, distance: 93.7
click at [361, 303] on span "7890 [PERSON_NAME] St 4201" at bounding box center [350, 309] width 170 height 12
drag, startPoint x: 265, startPoint y: 304, endPoint x: 381, endPoint y: 303, distance: 116.5
click at [381, 303] on span "7890 [PERSON_NAME] St 4201" at bounding box center [350, 309] width 170 height 12
click at [1382, 92] on button "button" at bounding box center [1368, 83] width 40 height 40
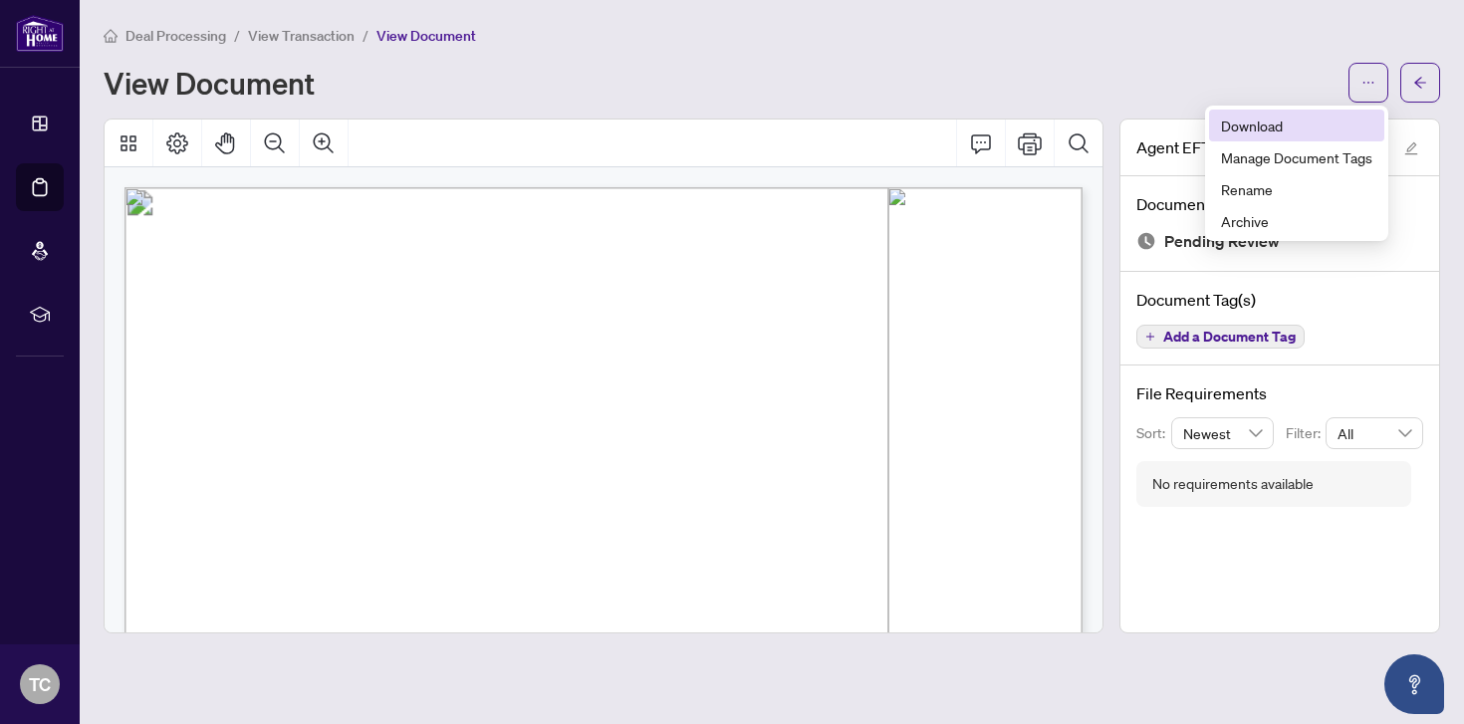
click at [1316, 127] on span "Download" at bounding box center [1296, 125] width 151 height 22
